Goal: Check status: Check status

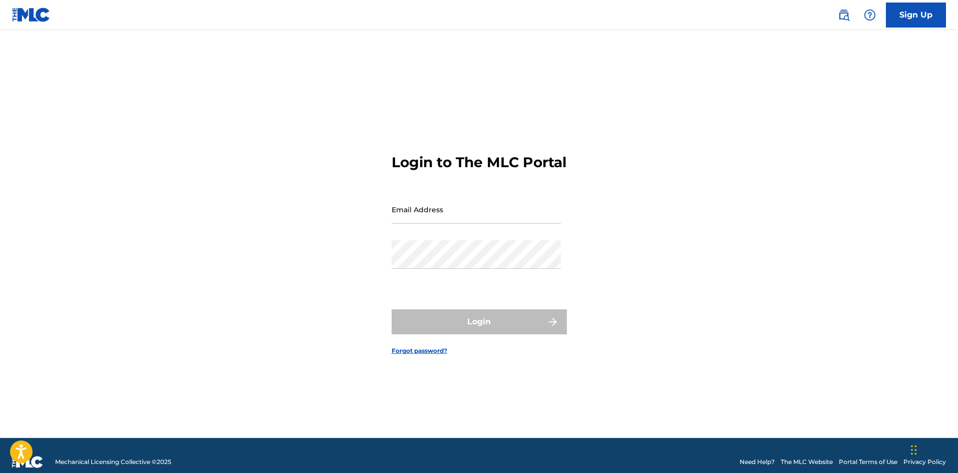
click at [437, 222] on input "Email Address" at bounding box center [476, 209] width 169 height 29
type input "[EMAIL_ADDRESS][DOMAIN_NAME]"
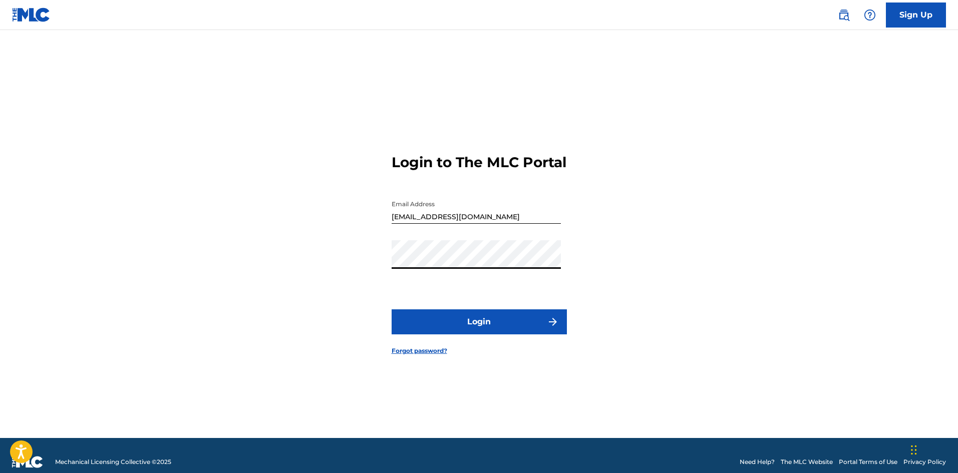
click at [392, 310] on button "Login" at bounding box center [479, 322] width 175 height 25
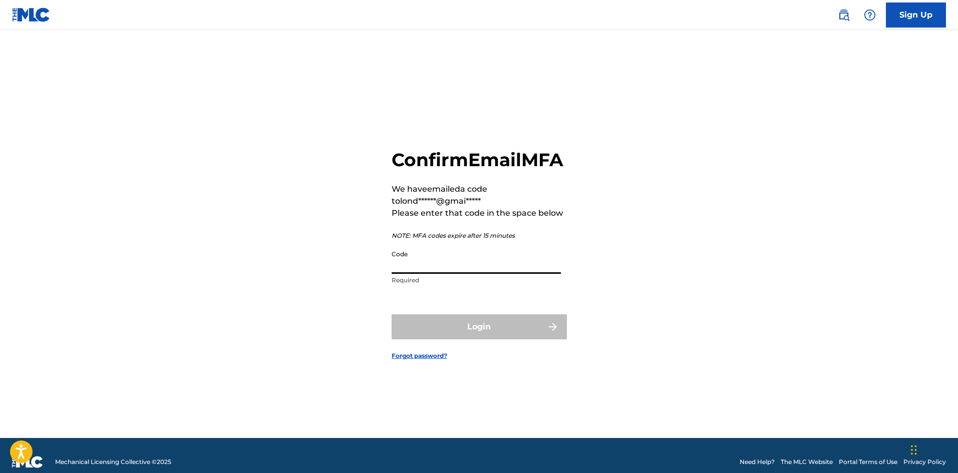
click at [439, 274] on input "Code" at bounding box center [476, 259] width 169 height 29
paste input "762256"
type input "762256"
click at [468, 338] on button "Login" at bounding box center [479, 327] width 175 height 25
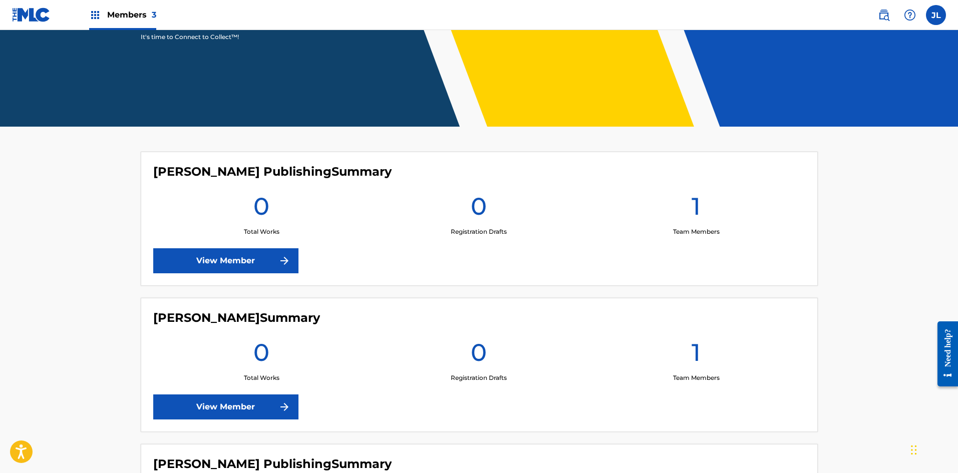
scroll to position [332, 0]
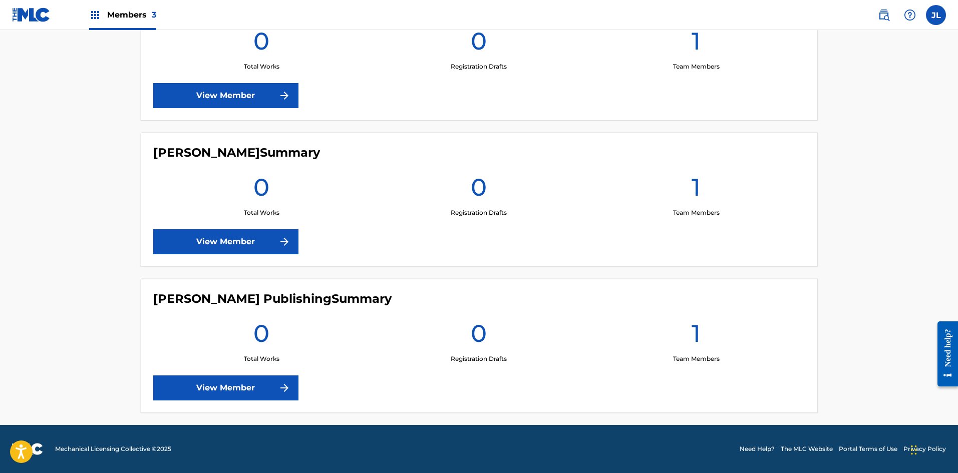
click at [256, 245] on link "View Member" at bounding box center [225, 241] width 145 height 25
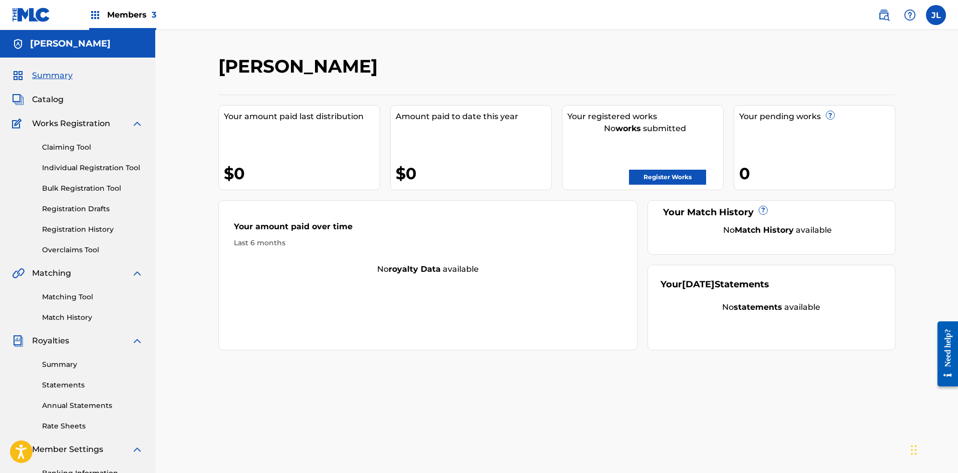
click at [45, 99] on span "Catalog" at bounding box center [48, 100] width 32 height 12
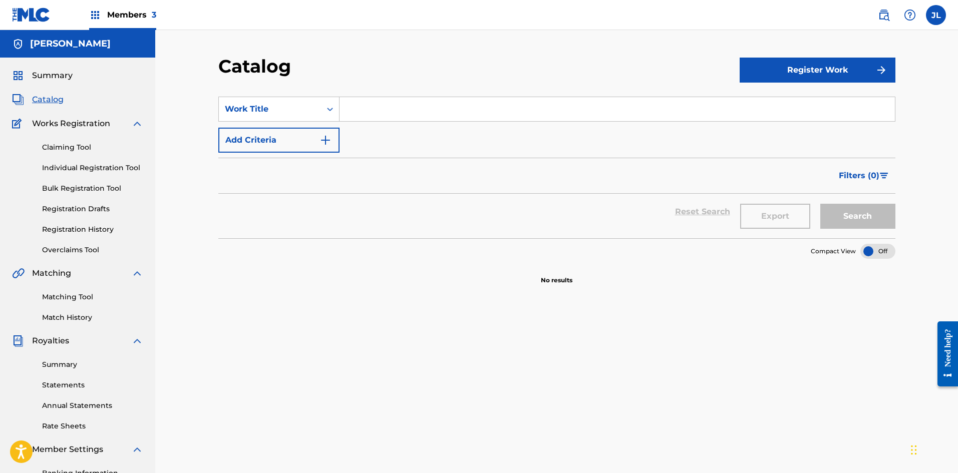
click at [362, 114] on input "Search Form" at bounding box center [617, 109] width 555 height 24
type input "La semillita"
click at [820, 204] on button "Search" at bounding box center [857, 216] width 75 height 25
click at [68, 206] on link "Registration Drafts" at bounding box center [92, 209] width 101 height 11
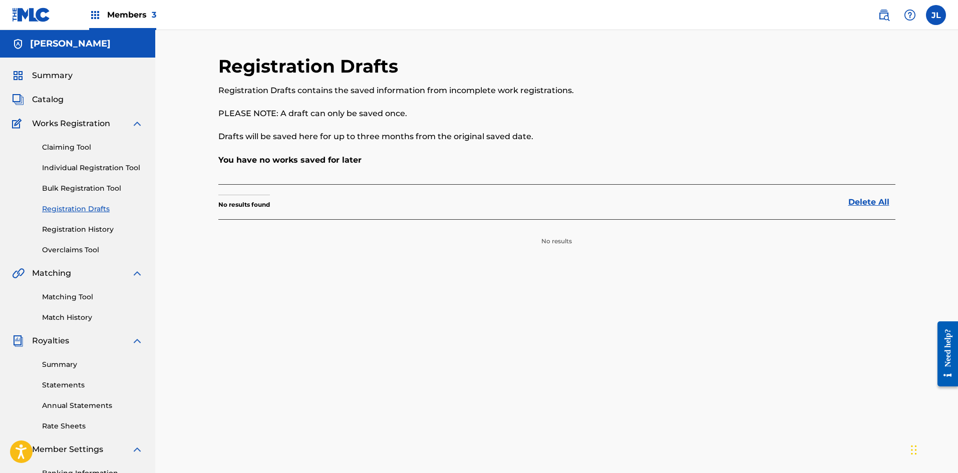
click at [74, 169] on link "Individual Registration Tool" at bounding box center [92, 168] width 101 height 11
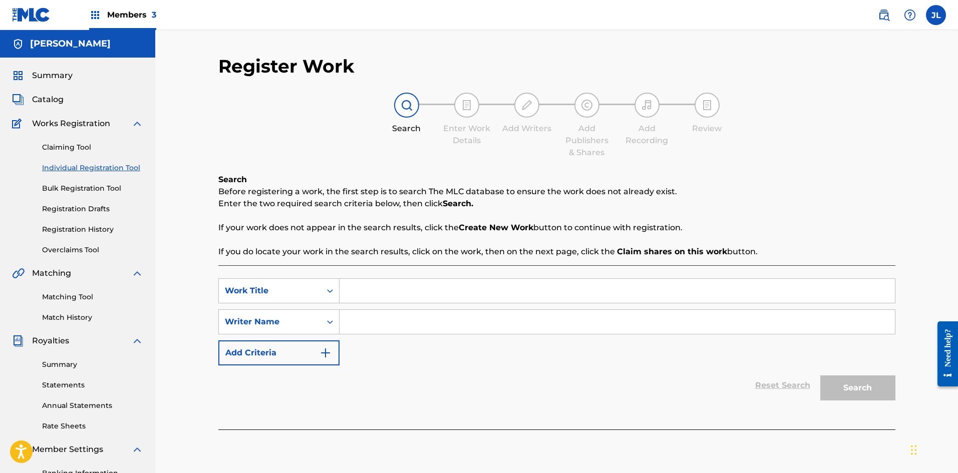
click at [69, 141] on div "Claiming Tool Individual Registration Tool Bulk Registration Tool Registration …" at bounding box center [77, 193] width 131 height 126
click at [69, 148] on link "Claiming Tool" at bounding box center [92, 147] width 101 height 11
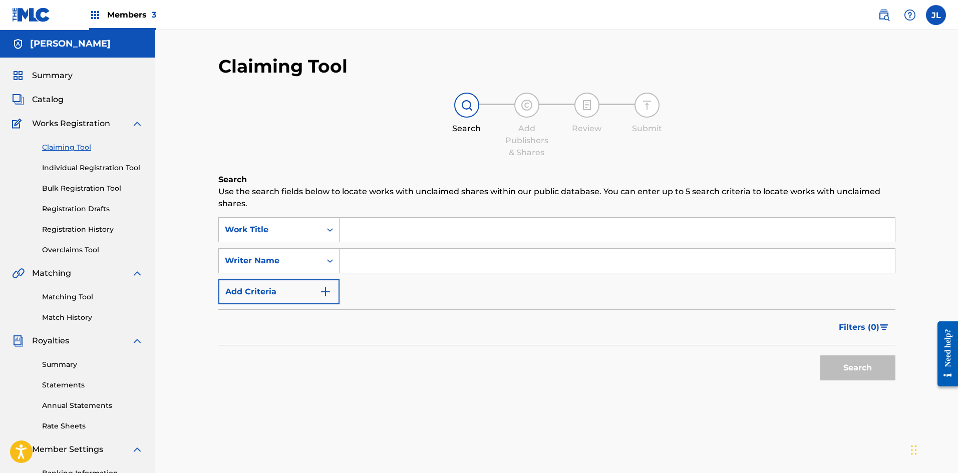
click at [55, 97] on span "Catalog" at bounding box center [48, 100] width 32 height 12
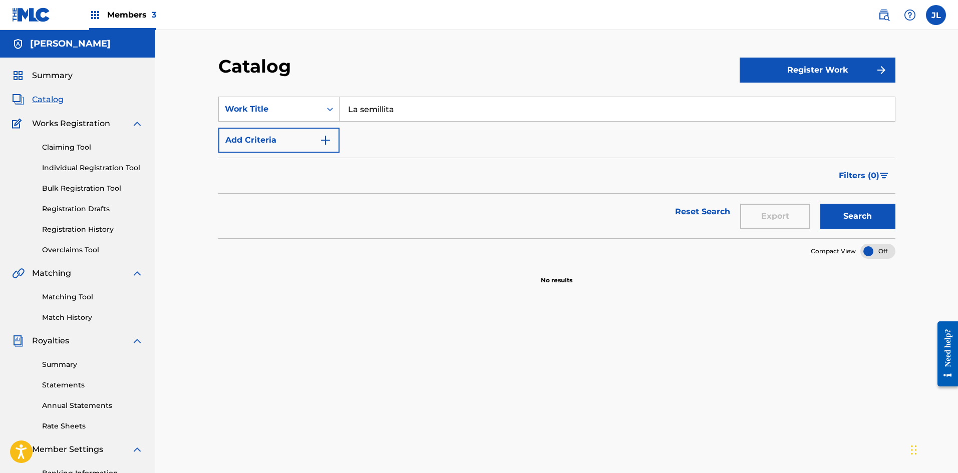
click at [48, 75] on span "Summary" at bounding box center [52, 76] width 41 height 12
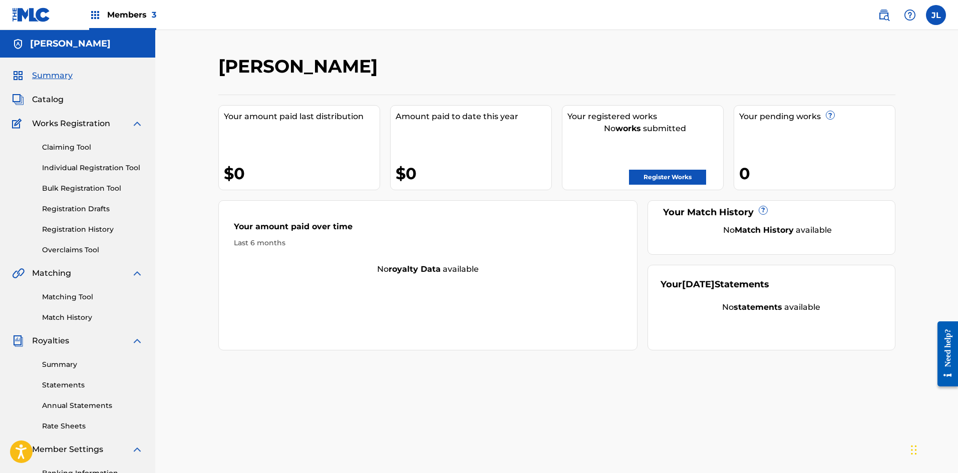
click at [119, 16] on span "Members 3" at bounding box center [131, 15] width 49 height 12
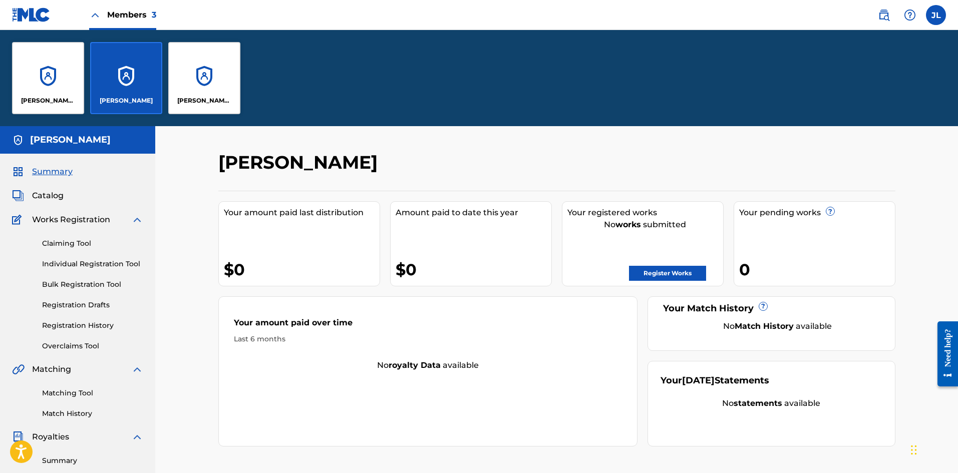
click at [193, 70] on div "[PERSON_NAME] Publishing" at bounding box center [204, 78] width 72 height 72
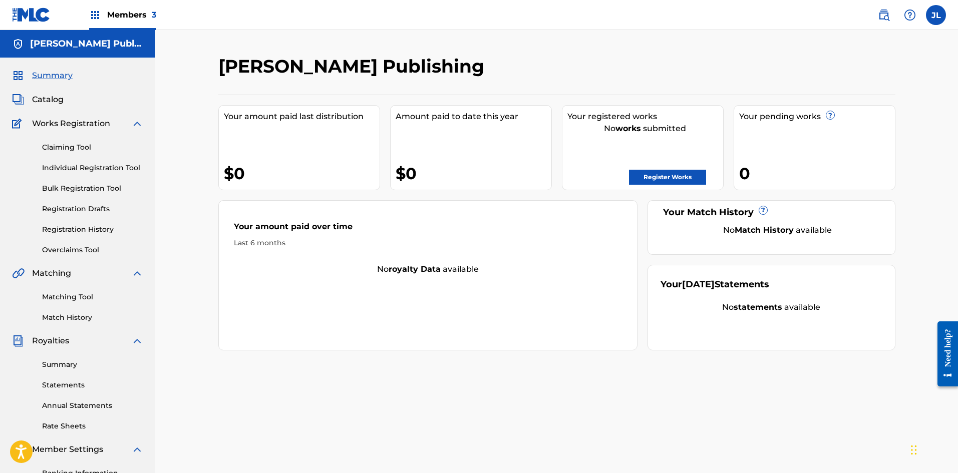
click at [119, 14] on span "Members 3" at bounding box center [131, 15] width 49 height 12
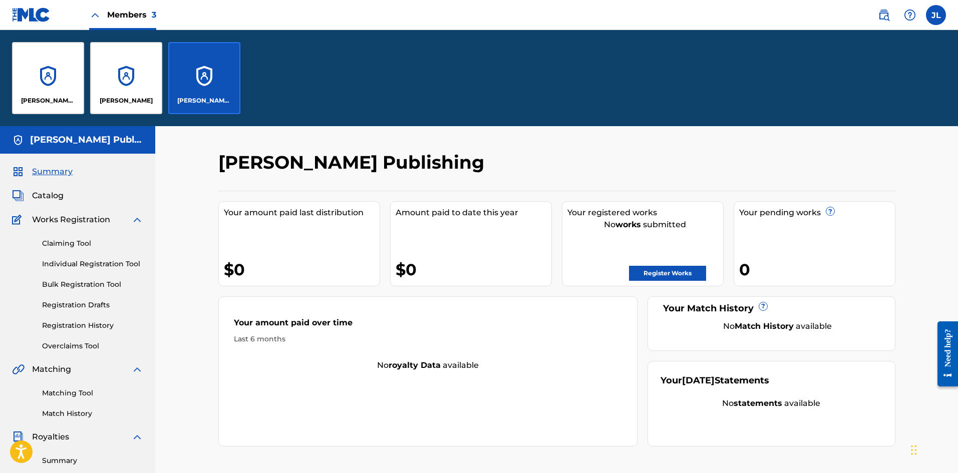
click at [62, 81] on div "[PERSON_NAME] Publishing" at bounding box center [48, 78] width 72 height 72
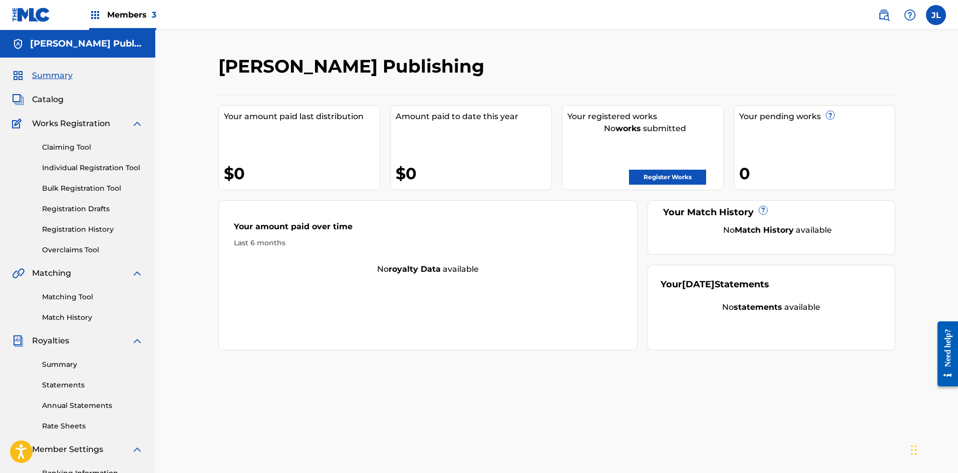
click at [931, 17] on label at bounding box center [936, 15] width 20 height 20
click at [936, 15] on input "[PERSON_NAME] [EMAIL_ADDRESS][DOMAIN_NAME] Notification Preferences Profile Log…" at bounding box center [936, 15] width 0 height 0
click at [839, 122] on link "Profile" at bounding box center [837, 124] width 20 height 9
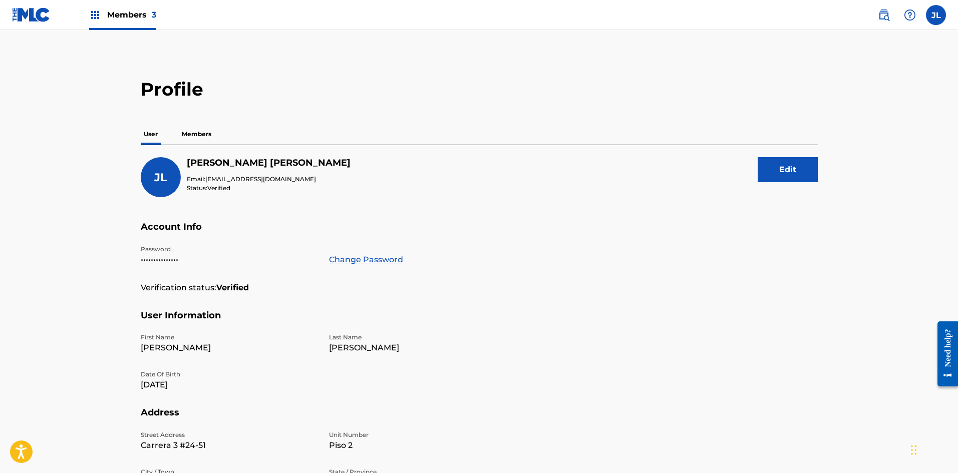
click at [194, 137] on p "Members" at bounding box center [197, 134] width 36 height 21
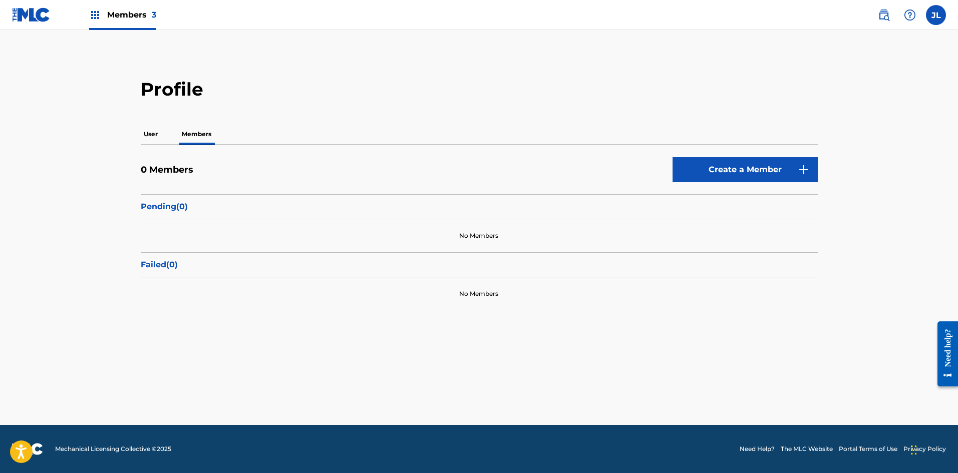
click at [130, 11] on span "Members 3" at bounding box center [131, 15] width 49 height 12
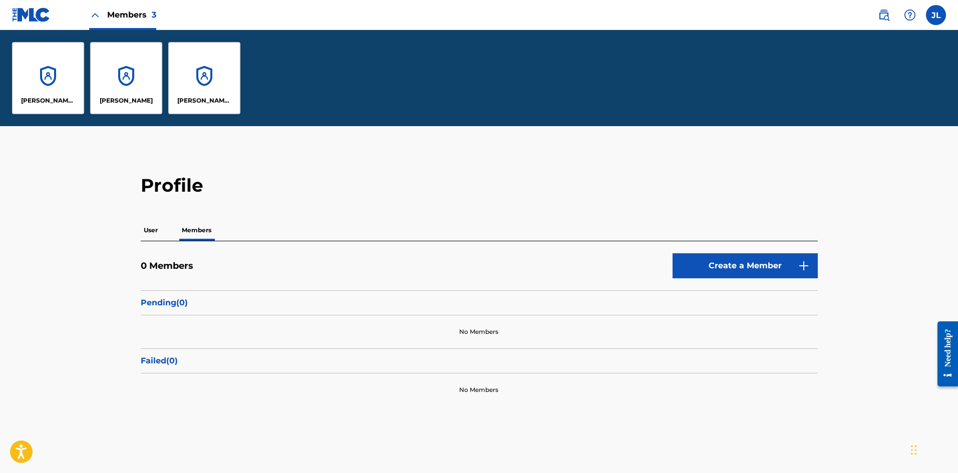
click at [117, 83] on div "[PERSON_NAME]" at bounding box center [126, 78] width 72 height 72
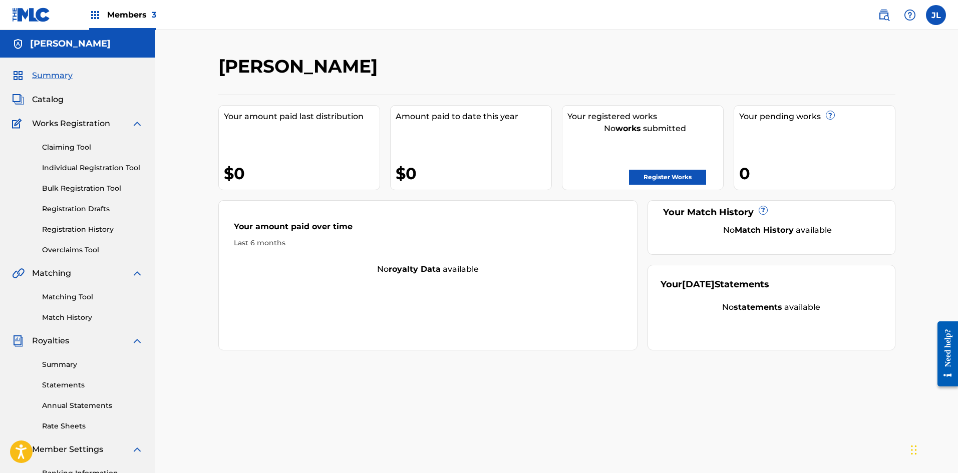
click at [929, 21] on label at bounding box center [936, 15] width 20 height 20
click at [936, 15] on input "[PERSON_NAME] [EMAIL_ADDRESS][DOMAIN_NAME] Notification Preferences Profile Log…" at bounding box center [936, 15] width 0 height 0
click at [847, 123] on div "Notification Preferences Profile Log out" at bounding box center [883, 124] width 124 height 67
click at [936, 15] on input "[PERSON_NAME] [EMAIL_ADDRESS][DOMAIN_NAME] Notification Preferences Profile Log…" at bounding box center [936, 15] width 0 height 0
click at [842, 125] on link "Profile" at bounding box center [837, 124] width 20 height 9
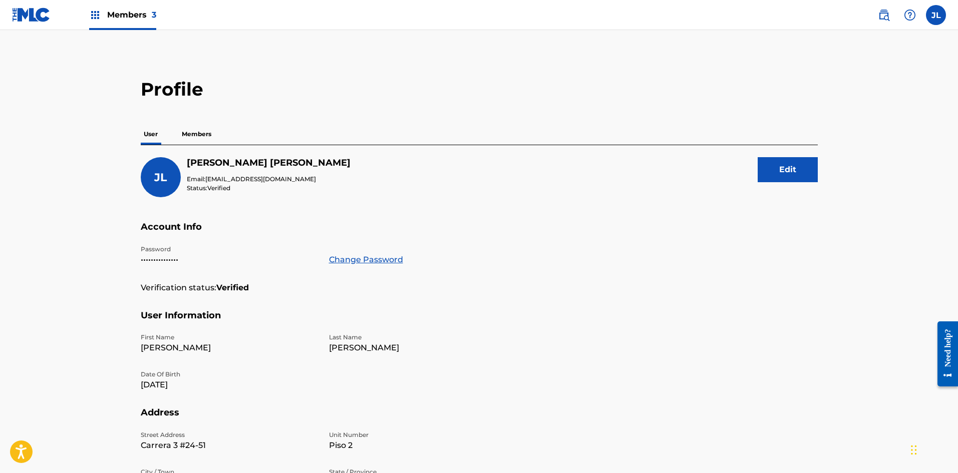
click at [164, 121] on div "Profile User Members [PERSON_NAME] Email: [EMAIL_ADDRESS][DOMAIN_NAME] Status: …" at bounding box center [479, 340] width 701 height 524
click at [185, 134] on p "Members" at bounding box center [197, 134] width 36 height 21
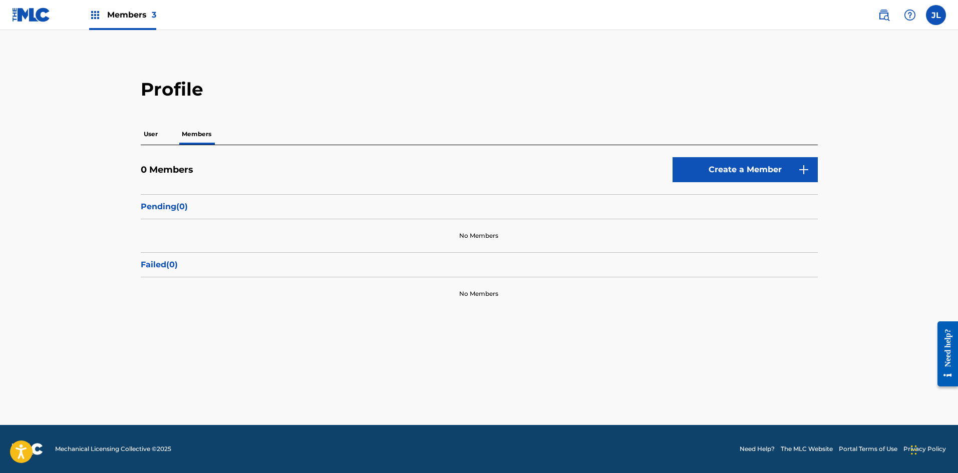
click at [935, 20] on label at bounding box center [936, 15] width 20 height 20
click at [936, 15] on input "[PERSON_NAME] [EMAIL_ADDRESS][DOMAIN_NAME] Notification Preferences Profile Log…" at bounding box center [936, 15] width 0 height 0
click at [833, 125] on link "Profile" at bounding box center [837, 124] width 20 height 9
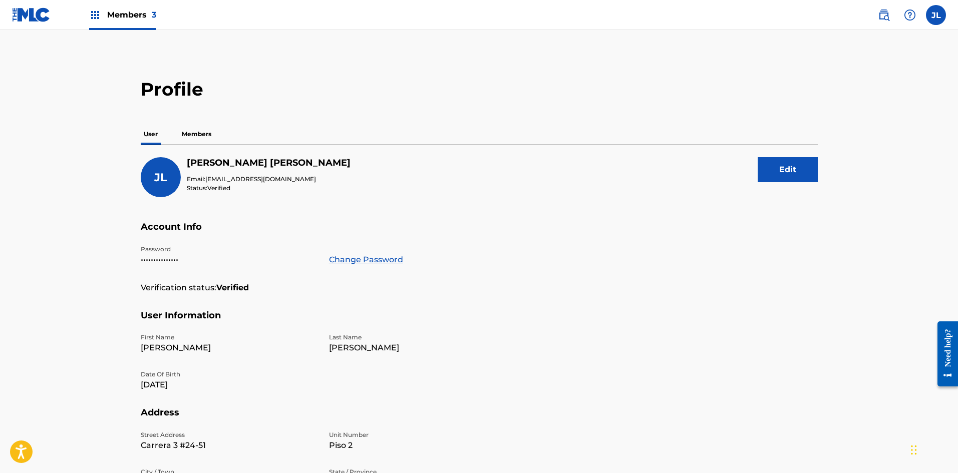
click at [929, 12] on label at bounding box center [936, 15] width 20 height 20
click at [936, 15] on input "[PERSON_NAME] [EMAIL_ADDRESS][DOMAIN_NAME] Notification Preferences Profile Log…" at bounding box center [936, 15] width 0 height 0
click at [844, 123] on link "Profile" at bounding box center [837, 124] width 20 height 9
click at [105, 14] on div "Members 3" at bounding box center [122, 15] width 67 height 30
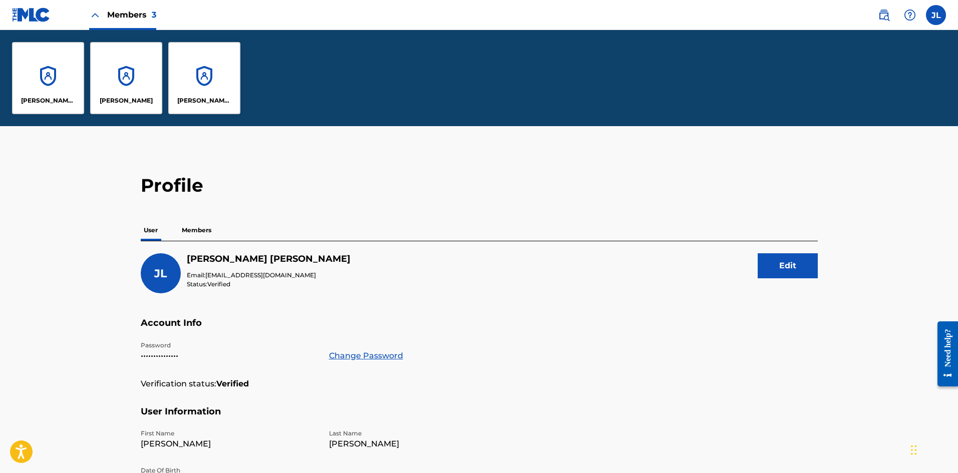
click at [108, 68] on div "[PERSON_NAME]" at bounding box center [126, 78] width 72 height 72
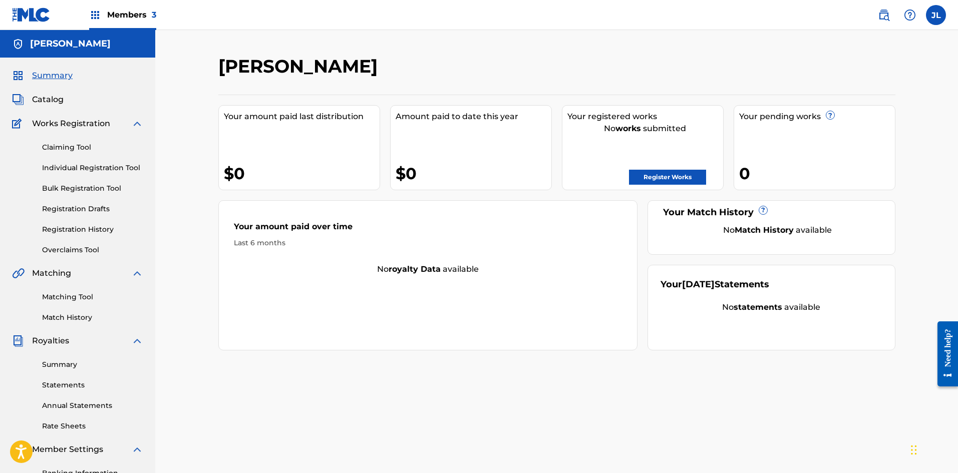
scroll to position [148, 0]
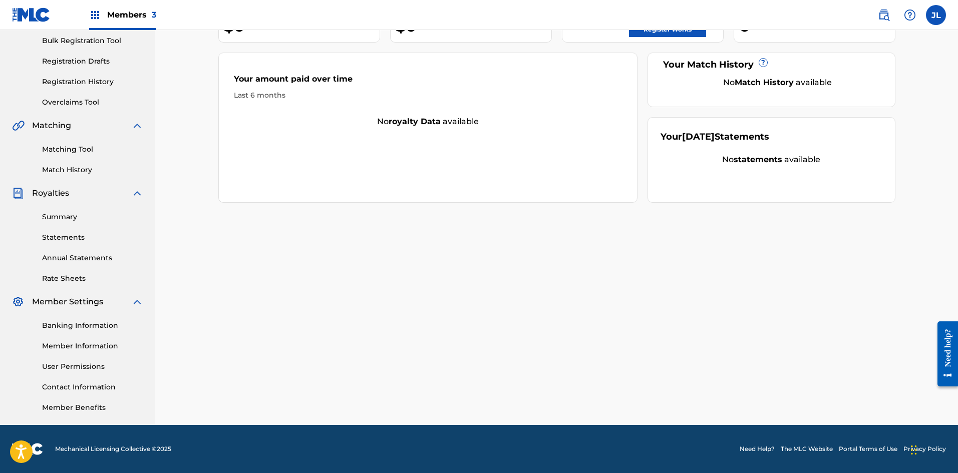
click at [95, 348] on link "Member Information" at bounding box center [92, 346] width 101 height 11
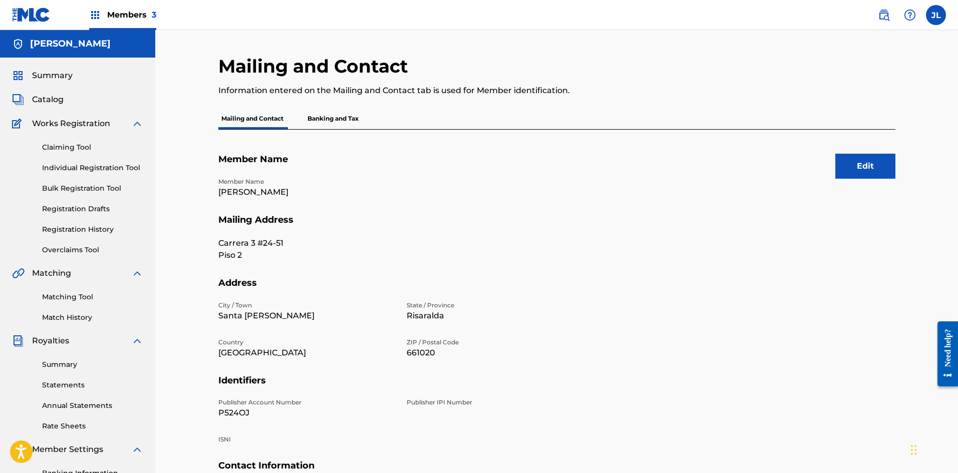
scroll to position [148, 0]
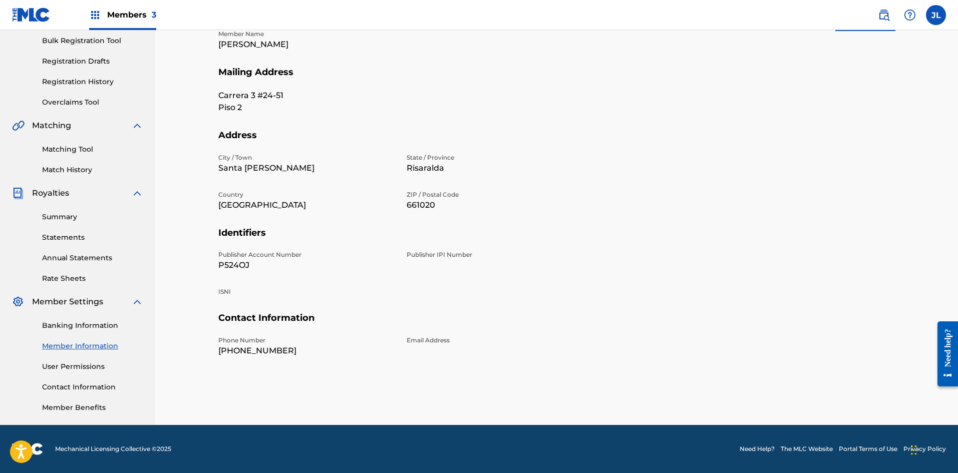
click at [58, 369] on link "User Permissions" at bounding box center [92, 367] width 101 height 11
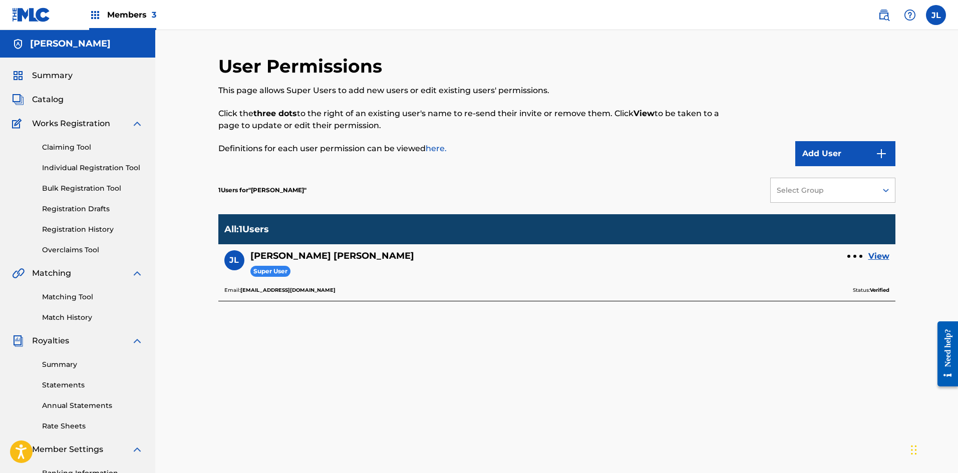
click at [872, 253] on link "View" at bounding box center [878, 256] width 21 height 12
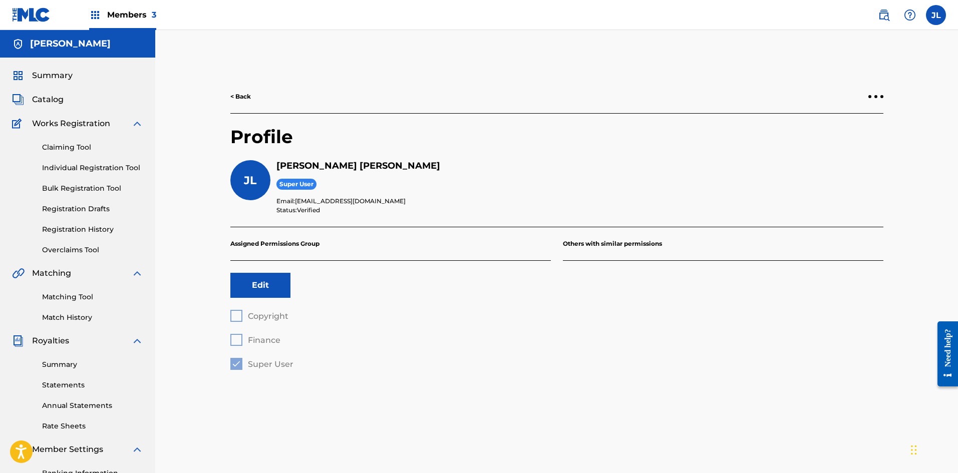
click at [257, 284] on button "Edit" at bounding box center [260, 285] width 60 height 25
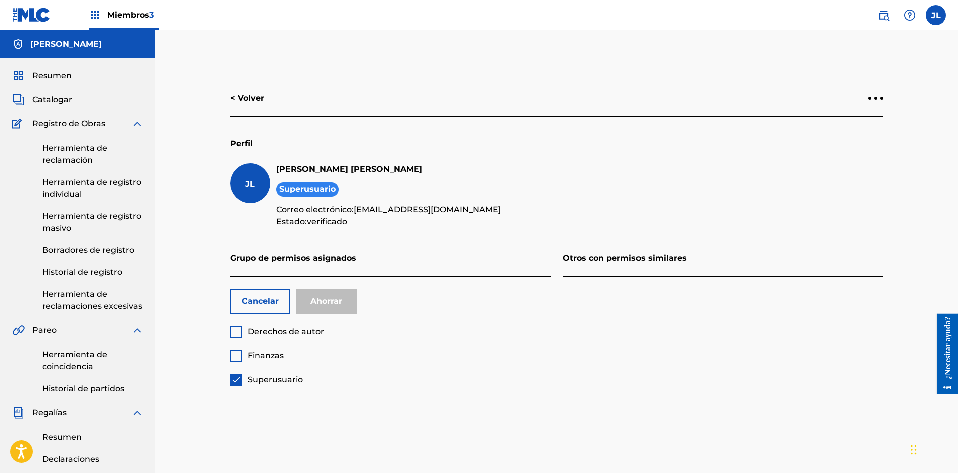
click at [237, 360] on div at bounding box center [236, 356] width 12 height 12
click at [238, 335] on div at bounding box center [236, 332] width 12 height 12
click at [235, 382] on div at bounding box center [236, 380] width 12 height 12
click at [289, 306] on button "Cancelar" at bounding box center [260, 301] width 60 height 25
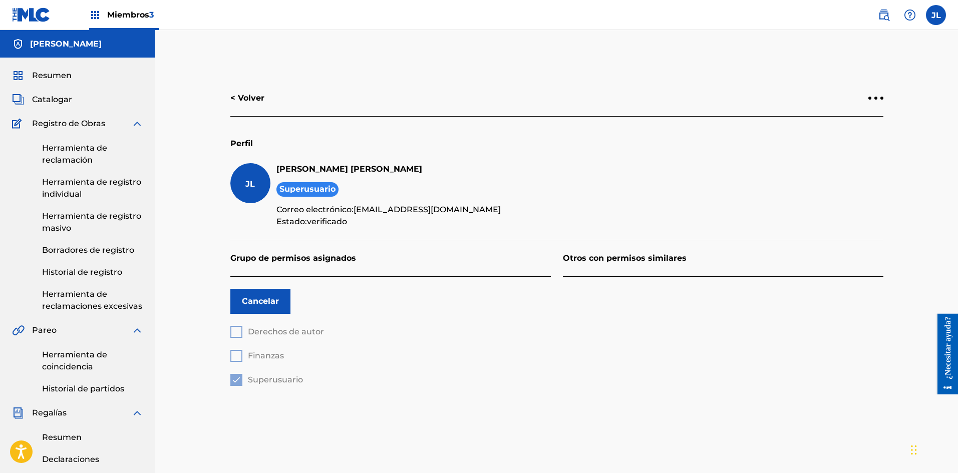
click at [282, 310] on button "Cancelar" at bounding box center [260, 301] width 60 height 25
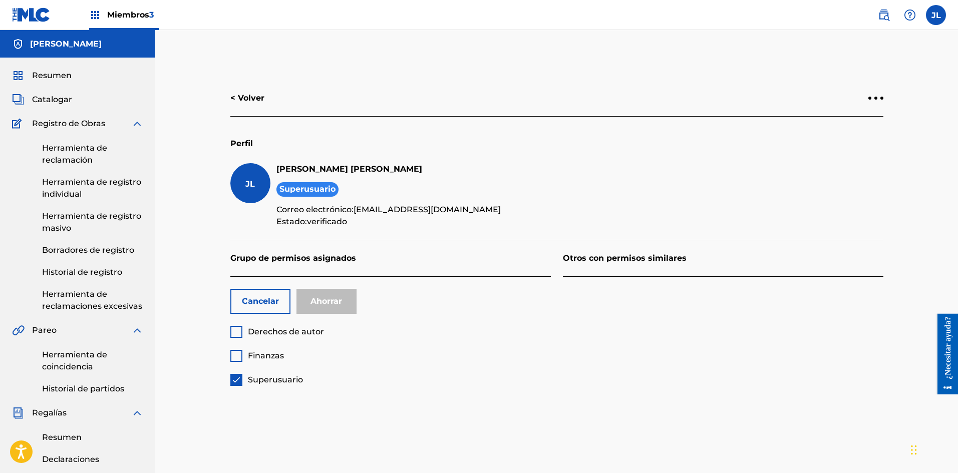
click at [269, 309] on button "Cancelar" at bounding box center [260, 301] width 60 height 25
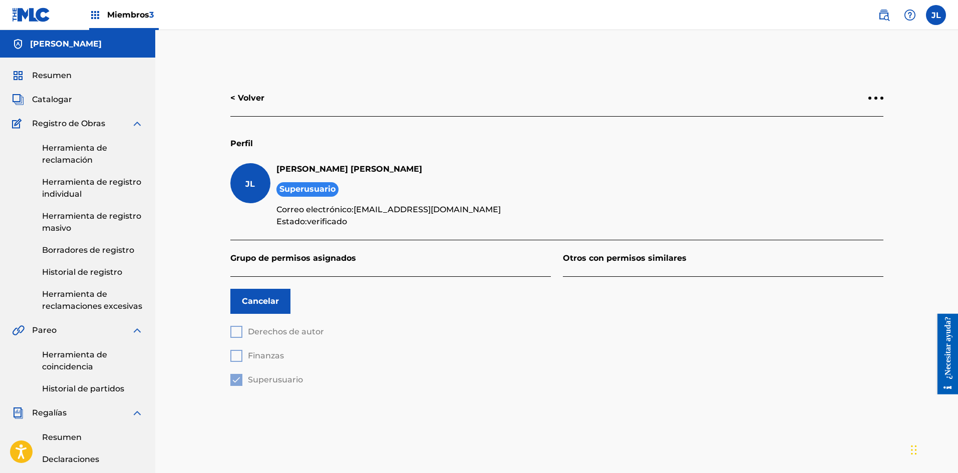
click at [226, 261] on div "< Volver Perfil [PERSON_NAME] Superusuario Correo electrónico: [EMAIL_ADDRESS][…" at bounding box center [556, 233] width 677 height 306
click at [65, 273] on font "Historial de registro" at bounding box center [82, 272] width 80 height 10
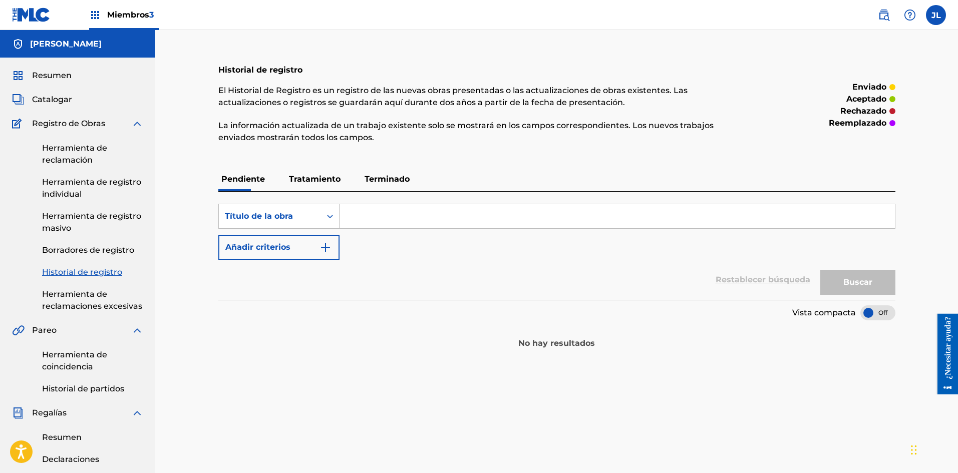
click at [310, 171] on p "Tratamiento" at bounding box center [315, 179] width 58 height 24
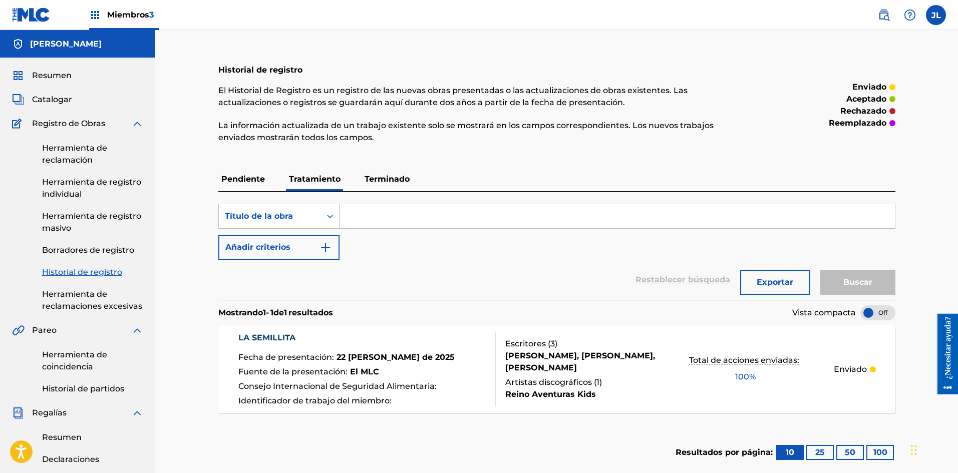
click at [253, 177] on font "Pendiente" at bounding box center [243, 179] width 44 height 10
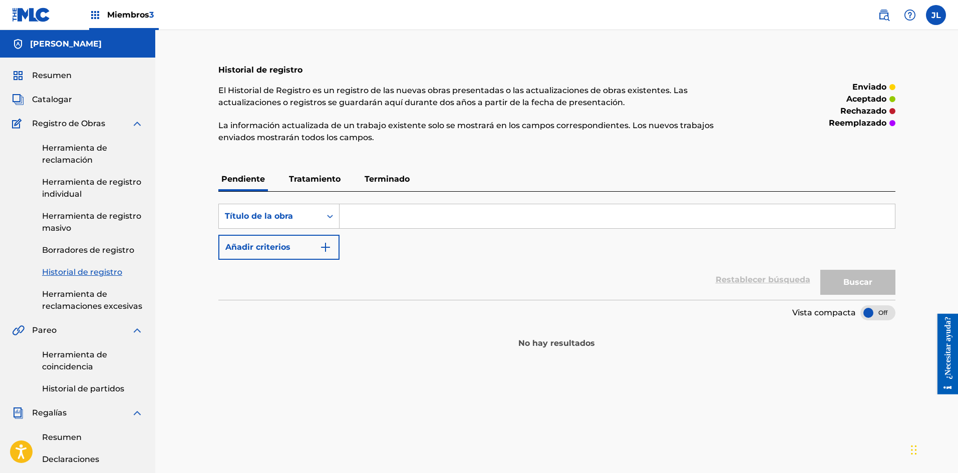
click at [309, 178] on font "Tratamiento" at bounding box center [315, 179] width 52 height 10
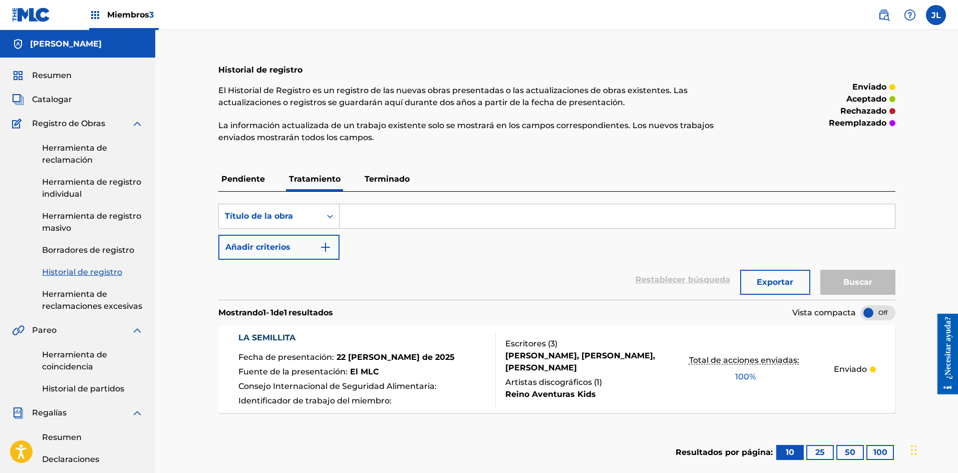
scroll to position [167, 0]
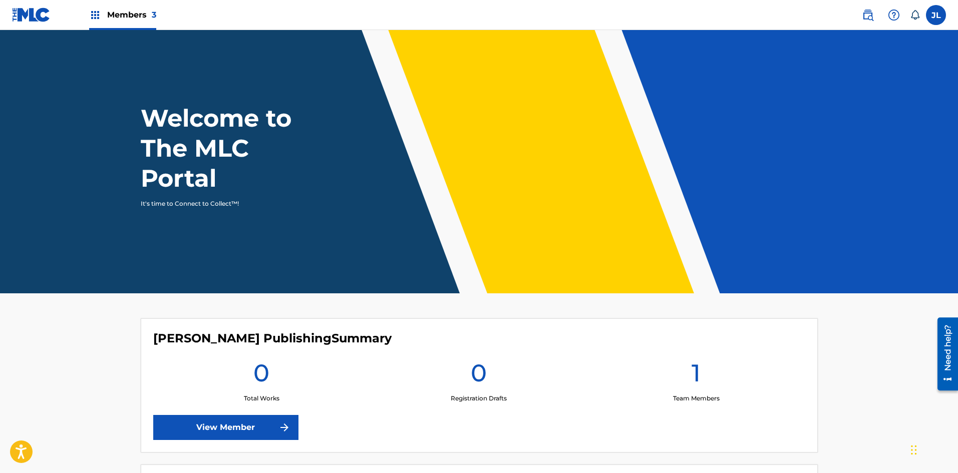
scroll to position [332, 0]
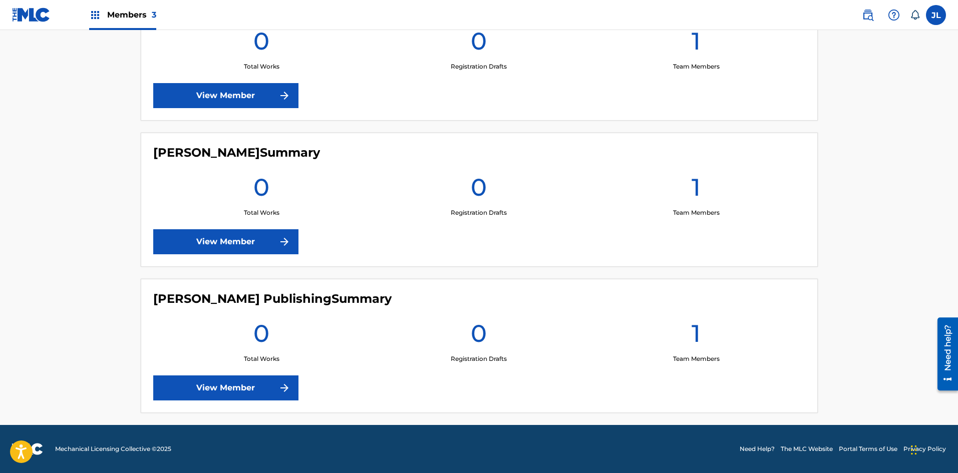
click at [222, 237] on link "View Member" at bounding box center [225, 241] width 145 height 25
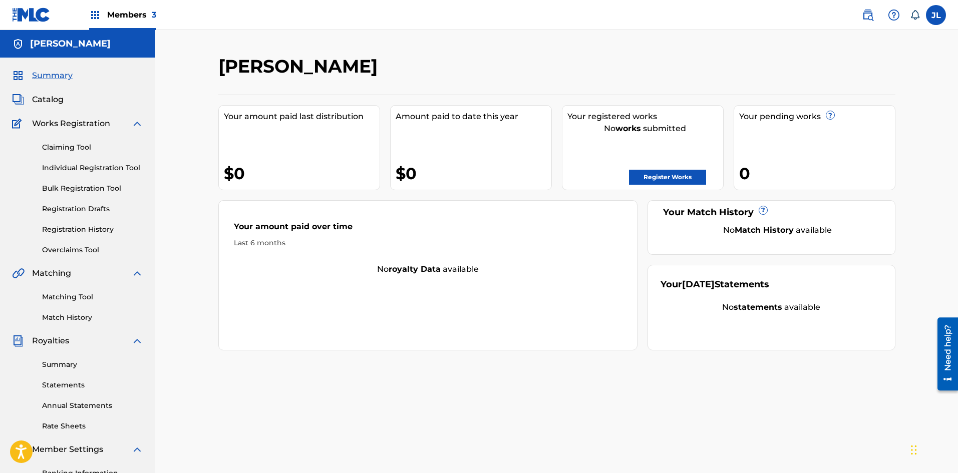
click at [98, 226] on link "Registration History" at bounding box center [92, 229] width 101 height 11
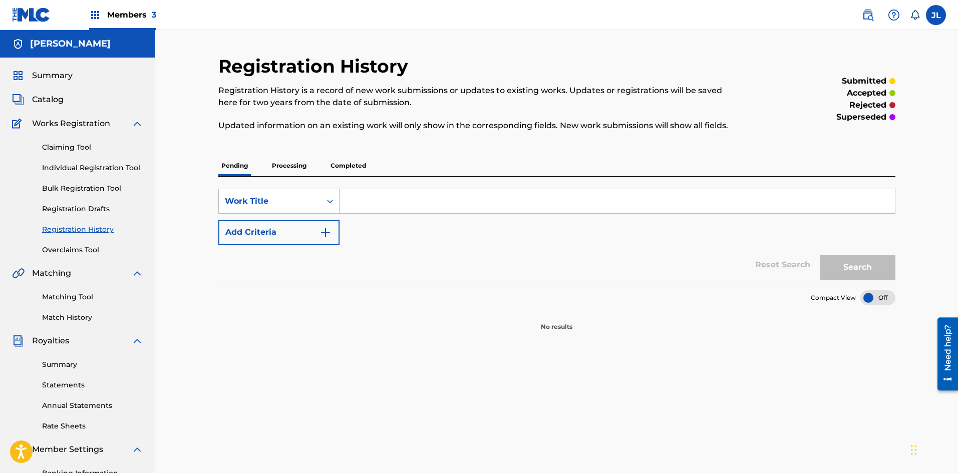
click at [282, 168] on p "Processing" at bounding box center [289, 165] width 41 height 21
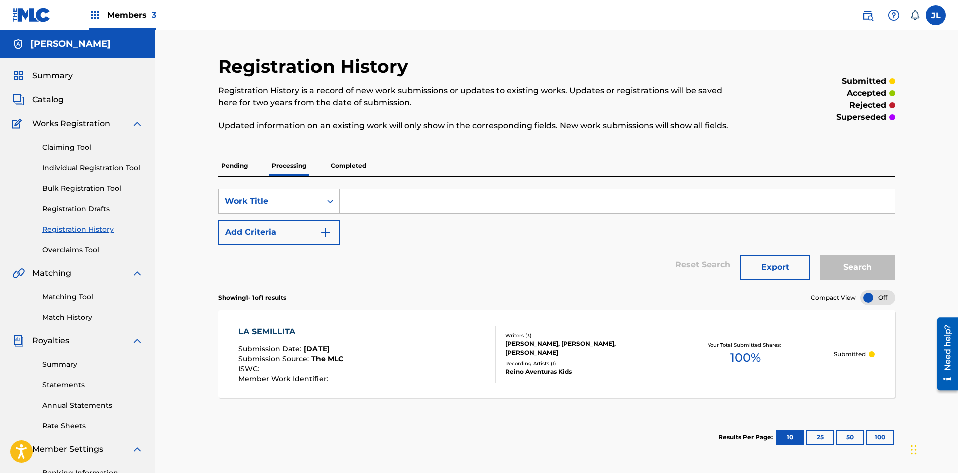
click at [330, 352] on span "[DATE]" at bounding box center [317, 349] width 26 height 9
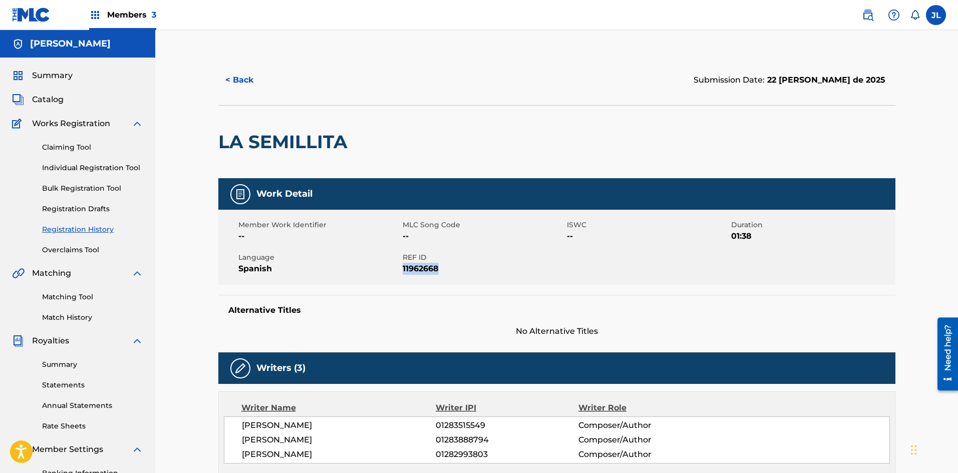
drag, startPoint x: 439, startPoint y: 265, endPoint x: 404, endPoint y: 270, distance: 35.3
click at [404, 270] on span "11962668" at bounding box center [484, 269] width 162 height 12
copy span "11962668"
click at [432, 345] on div "Work Detail Member Work Identifier -- MLC Song Code -- ISWC -- Duration 01:38 L…" at bounding box center [556, 440] width 677 height 525
click at [695, 252] on div "Member Work Identifier -- MLC Song Code -- ISWC -- Duration 01:38 Language Span…" at bounding box center [556, 247] width 677 height 75
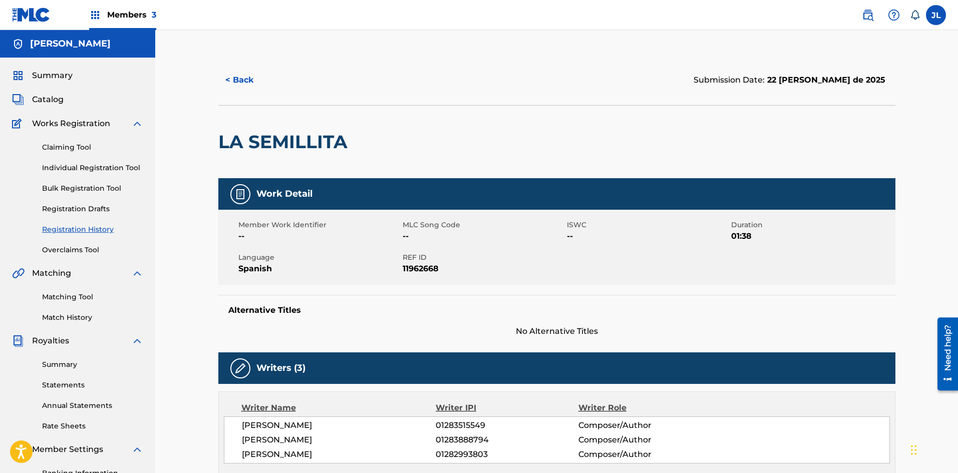
click at [321, 194] on div "Work Detail" at bounding box center [556, 194] width 677 height 32
click at [259, 79] on button "< Back" at bounding box center [248, 80] width 60 height 25
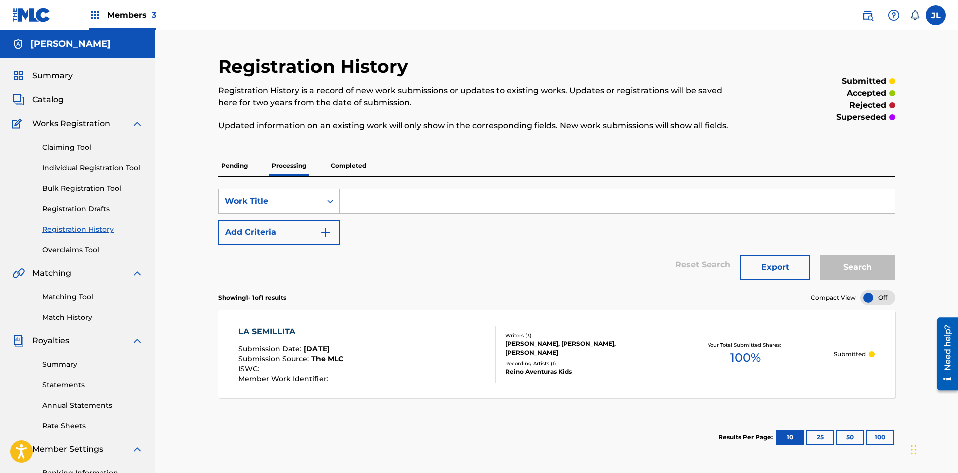
click at [357, 168] on p "Completed" at bounding box center [349, 165] width 42 height 21
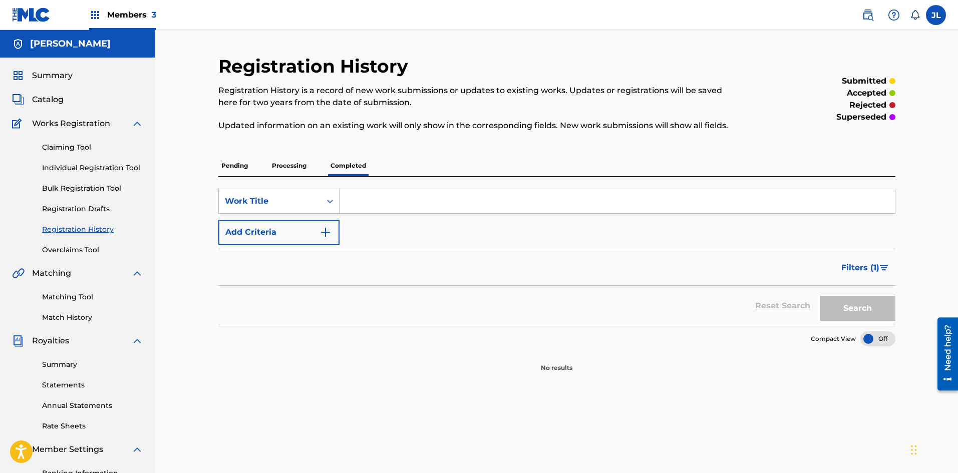
click at [300, 166] on p "Processing" at bounding box center [289, 165] width 41 height 21
